Goal: Task Accomplishment & Management: Manage account settings

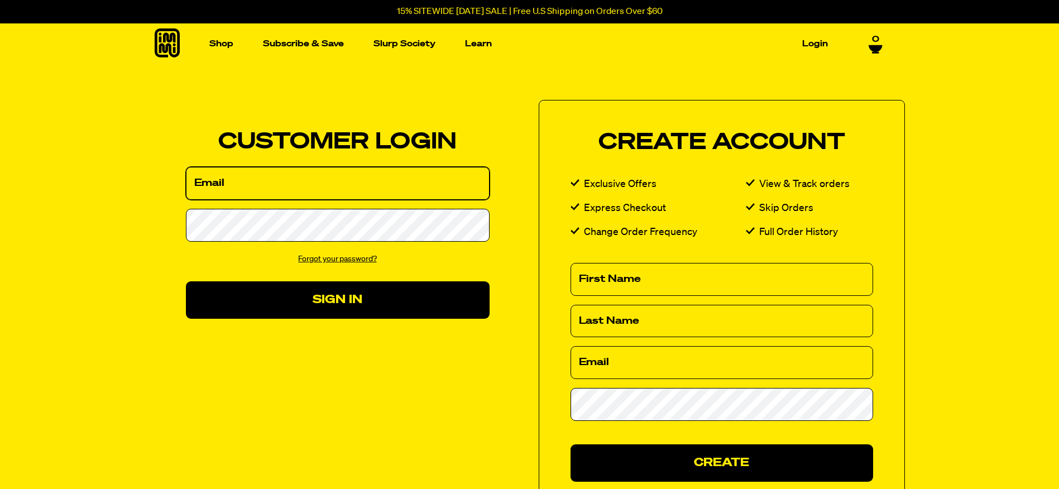
click at [433, 195] on input "Email" at bounding box center [338, 183] width 304 height 33
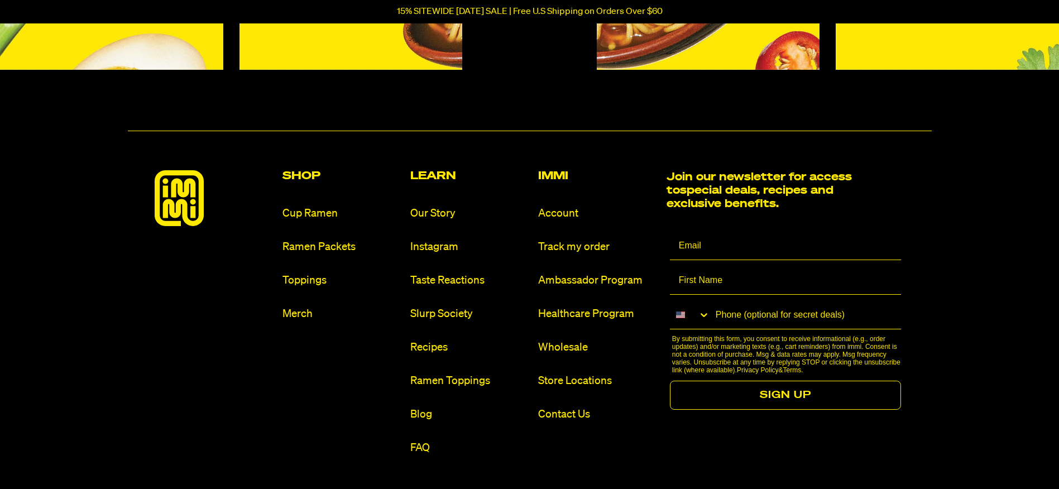
scroll to position [502, 0]
